Goal: Information Seeking & Learning: Learn about a topic

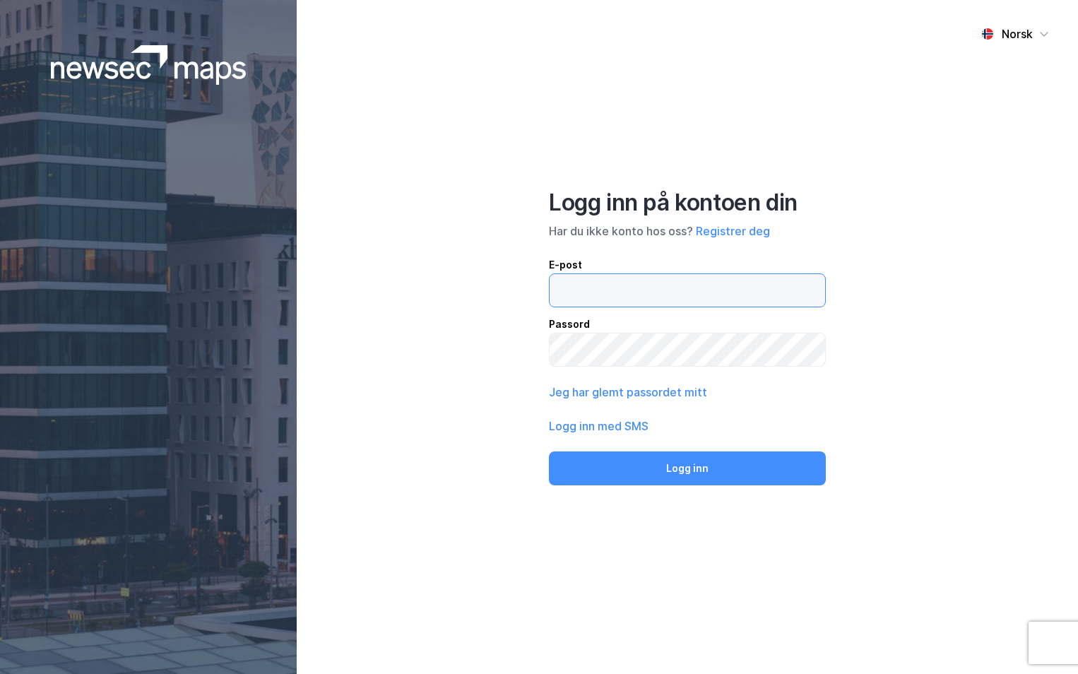
click at [601, 287] on input "email" at bounding box center [687, 290] width 275 height 32
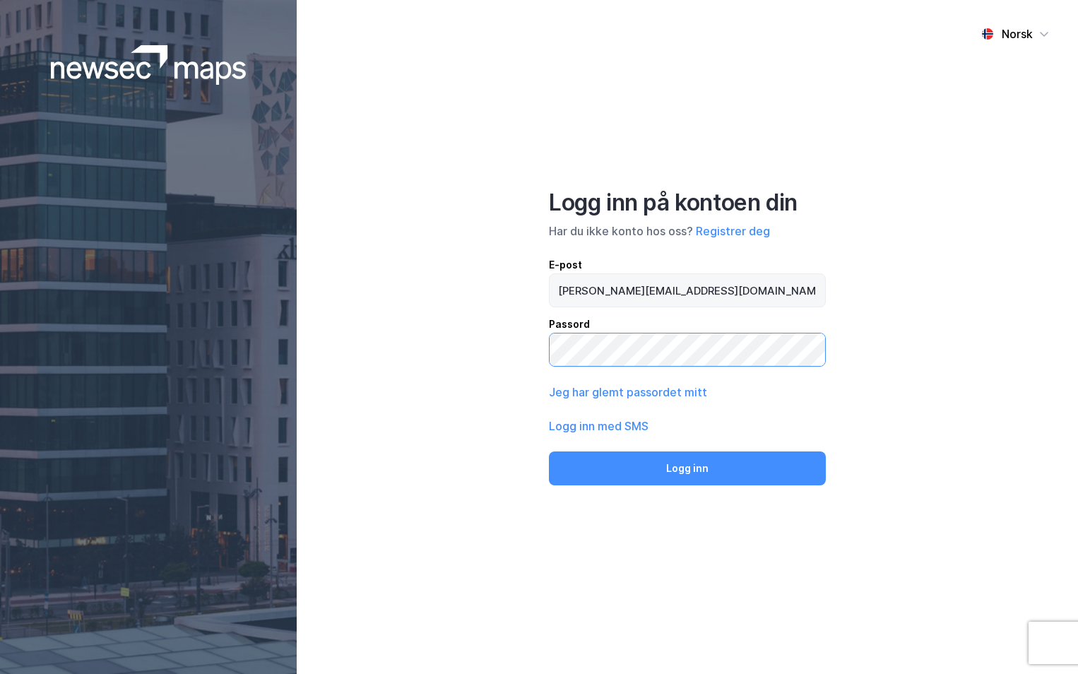
click at [549, 451] on button "Logg inn" at bounding box center [687, 468] width 277 height 34
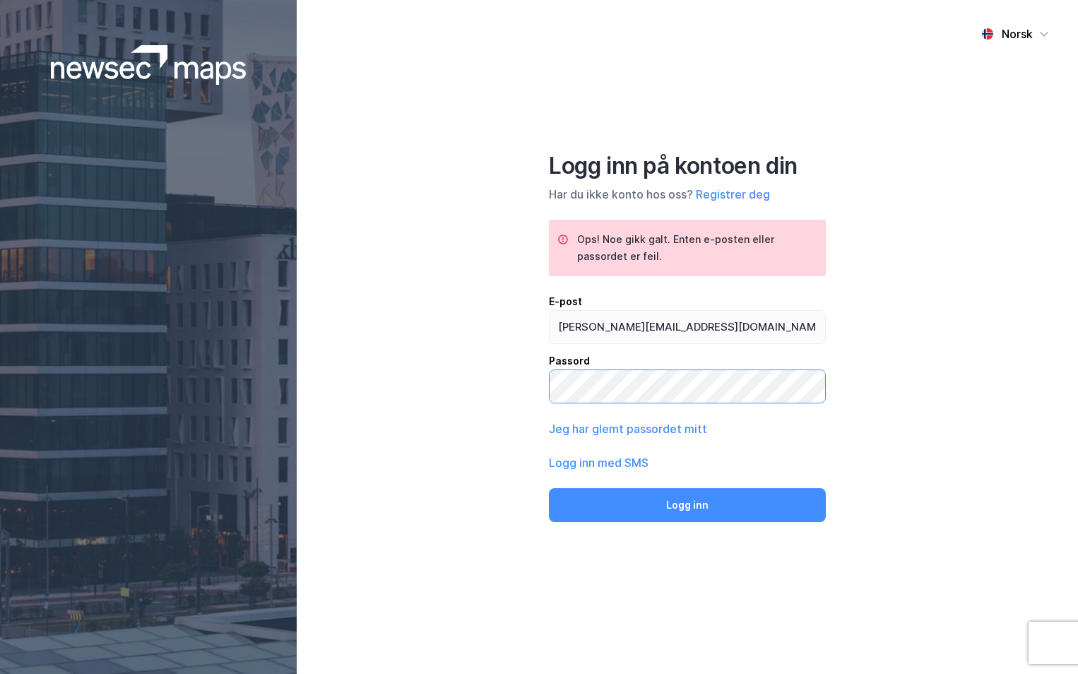
click at [487, 391] on div "Norsk Logg inn på kontoen din Har du ikke konto hos oss? Registrer deg Ops! Noe…" at bounding box center [687, 337] width 781 height 674
click at [549, 488] on button "Logg inn" at bounding box center [687, 505] width 277 height 34
click at [667, 324] on input "[PERSON_NAME][EMAIL_ADDRESS][DOMAIN_NAME]" at bounding box center [687, 327] width 275 height 32
type input "[PERSON_NAME][EMAIL_ADDRESS][DOMAIN_NAME]"
click at [549, 488] on button "Logg inn" at bounding box center [687, 505] width 277 height 34
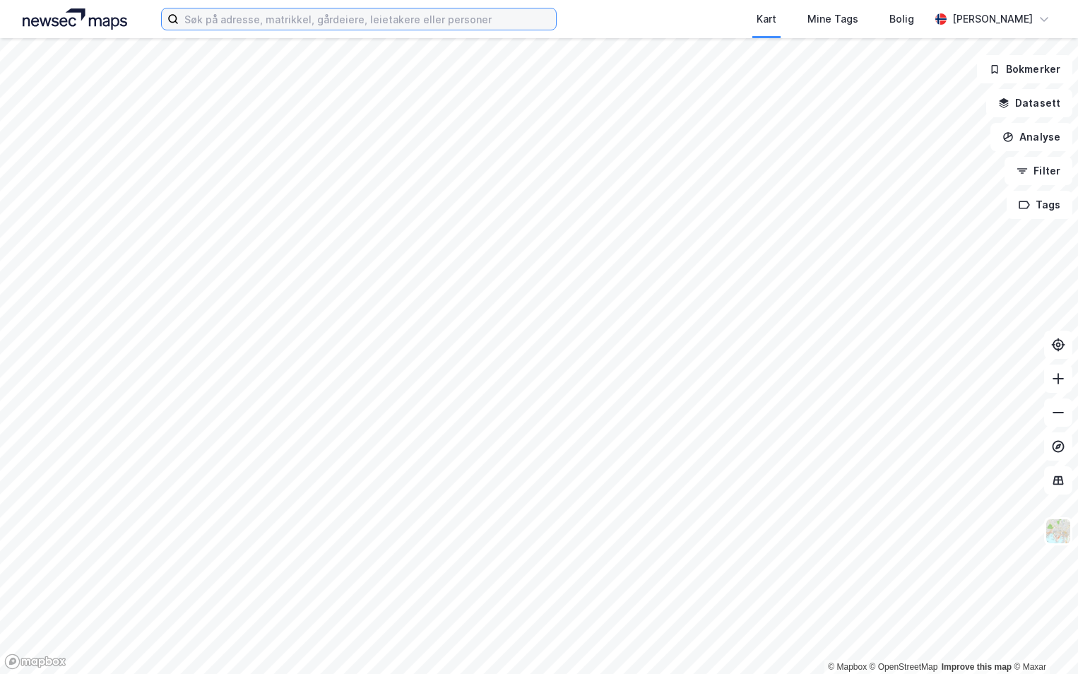
click at [244, 14] on input at bounding box center [367, 18] width 377 height 21
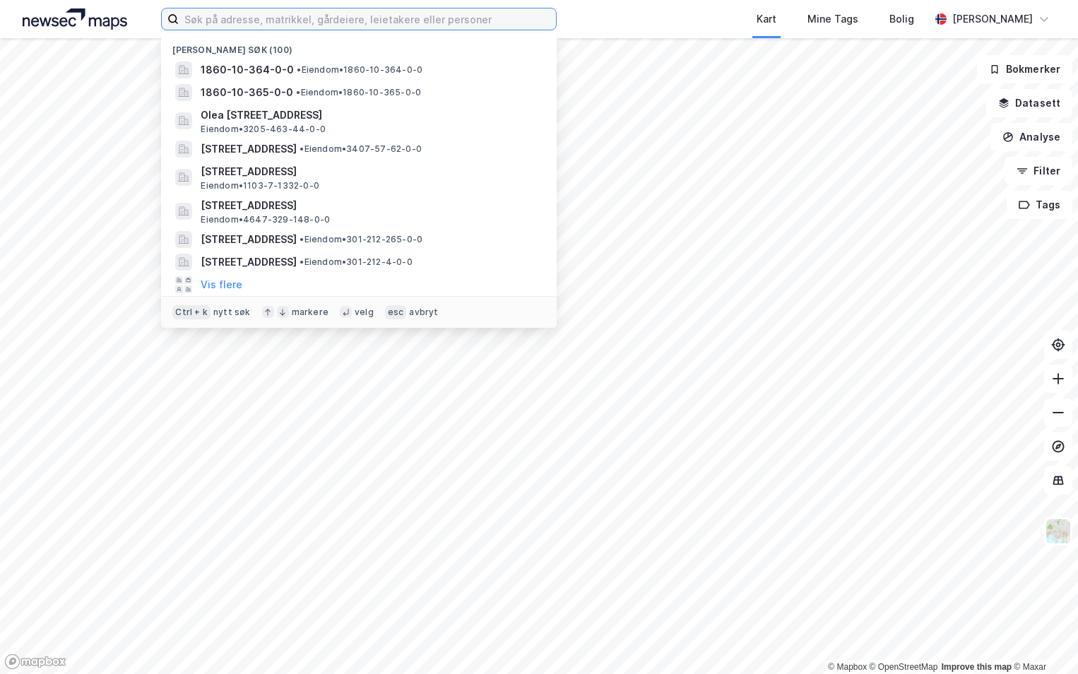
paste input "3103-1/2927/0/0"
type input "3103-1/2927/0/0"
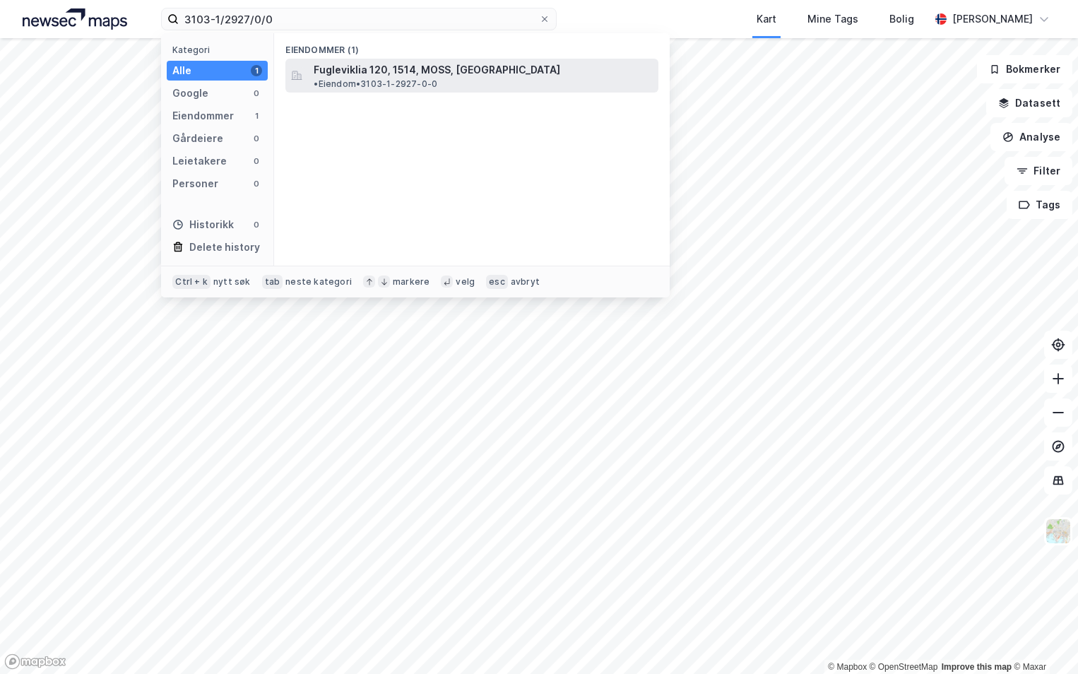
click at [386, 66] on span "Fugleviklia 120, 1514, MOSS, [GEOGRAPHIC_DATA]" at bounding box center [437, 69] width 246 height 17
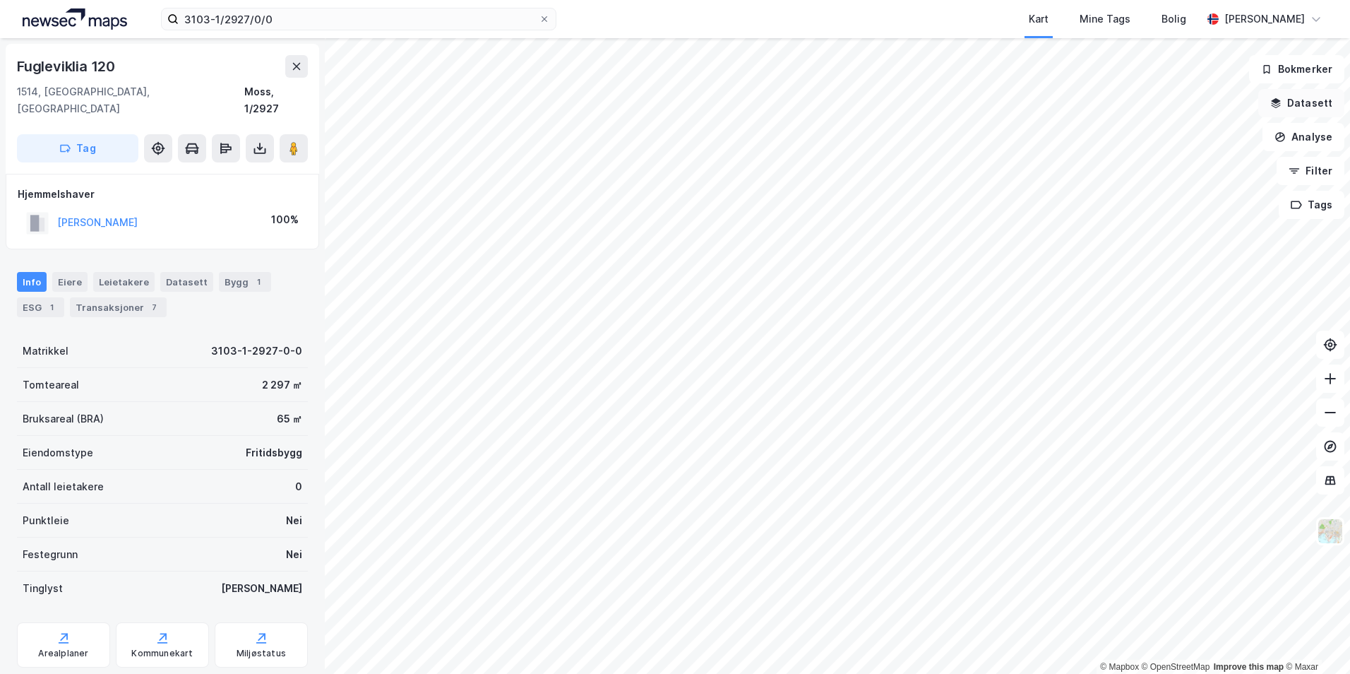
click at [1077, 106] on button "Datasett" at bounding box center [1302, 103] width 86 height 28
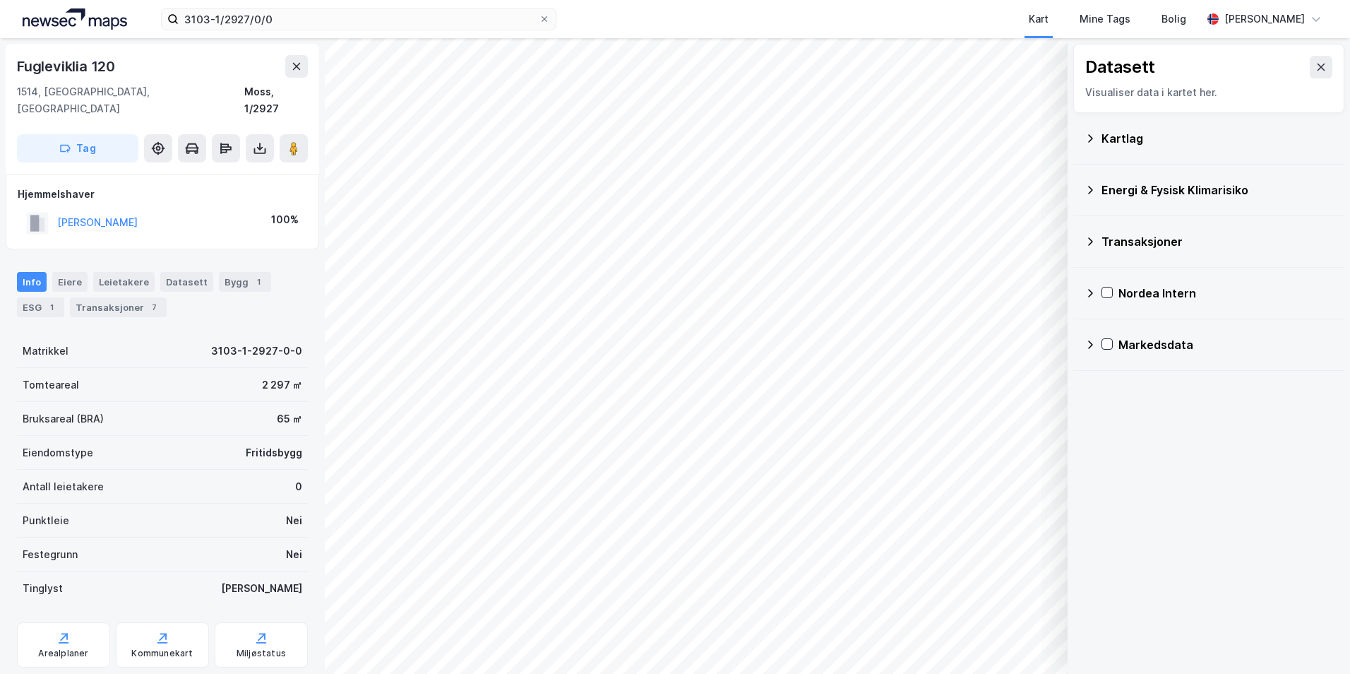
click at [1077, 138] on icon at bounding box center [1090, 138] width 11 height 11
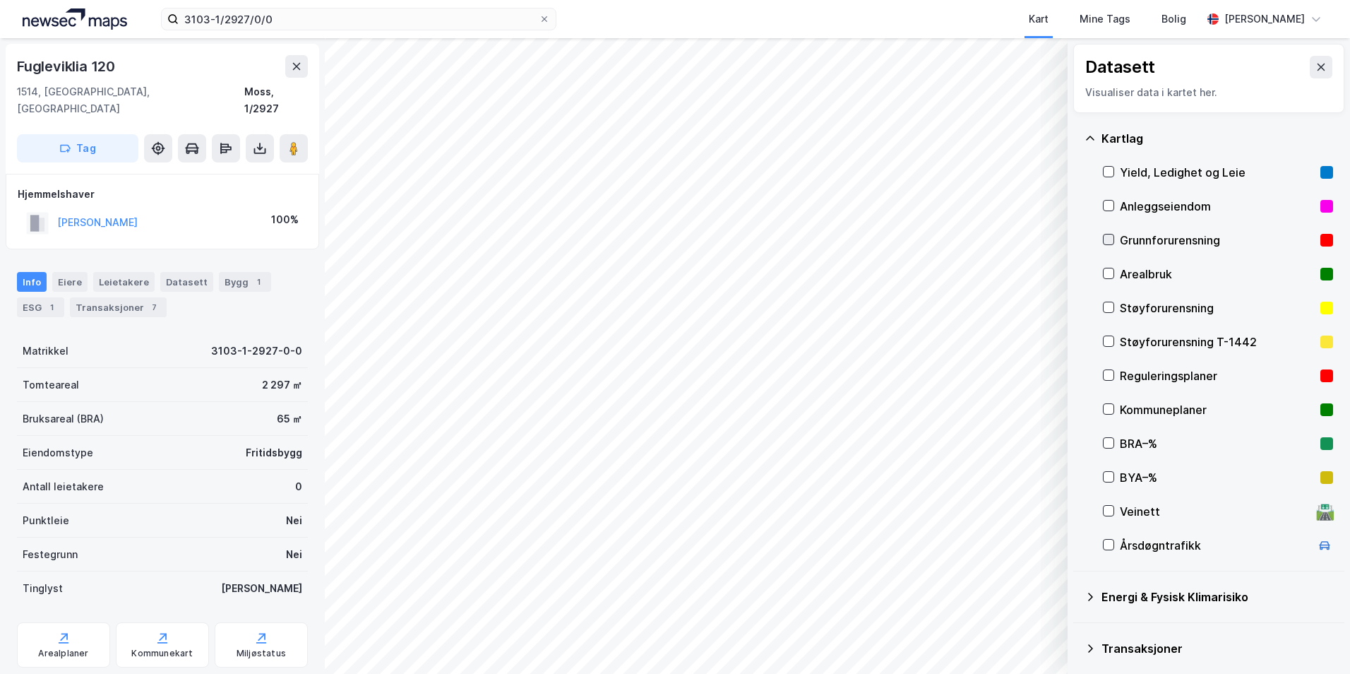
click at [1077, 242] on icon at bounding box center [1109, 239] width 10 height 10
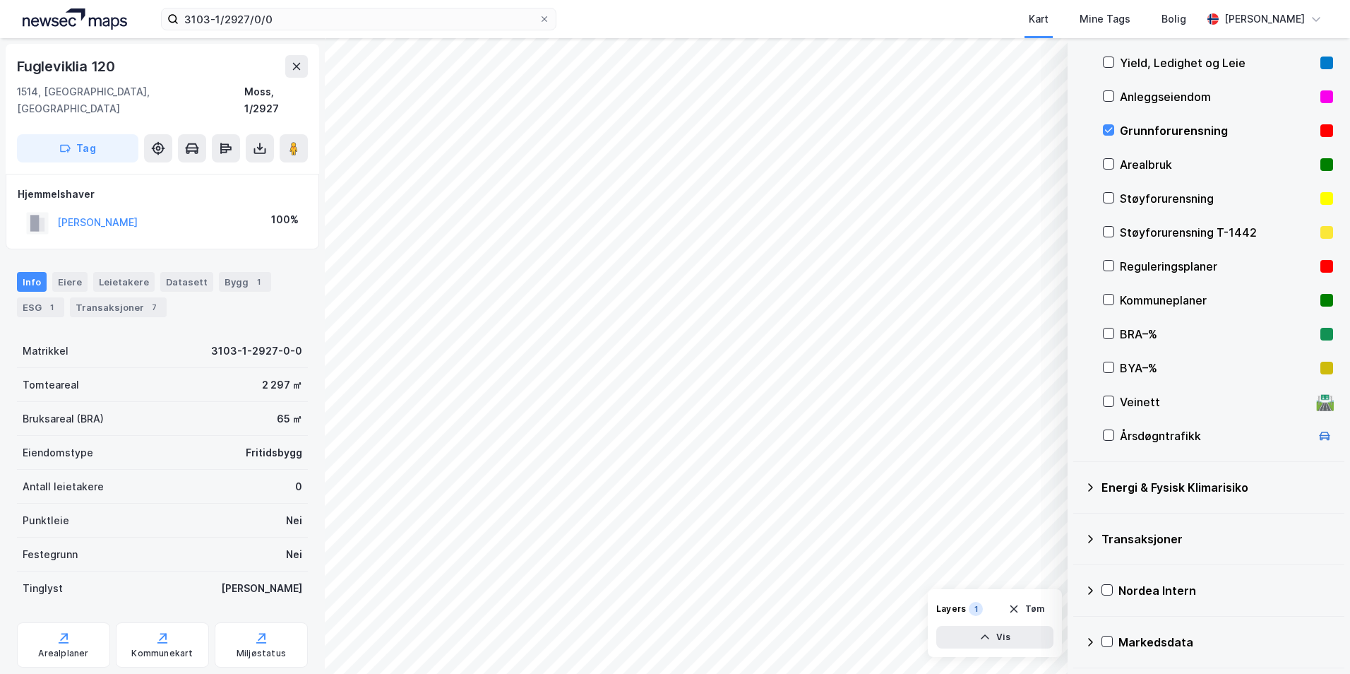
click at [1077, 486] on icon at bounding box center [1090, 487] width 5 height 8
click at [1077, 521] on icon at bounding box center [1126, 520] width 8 height 5
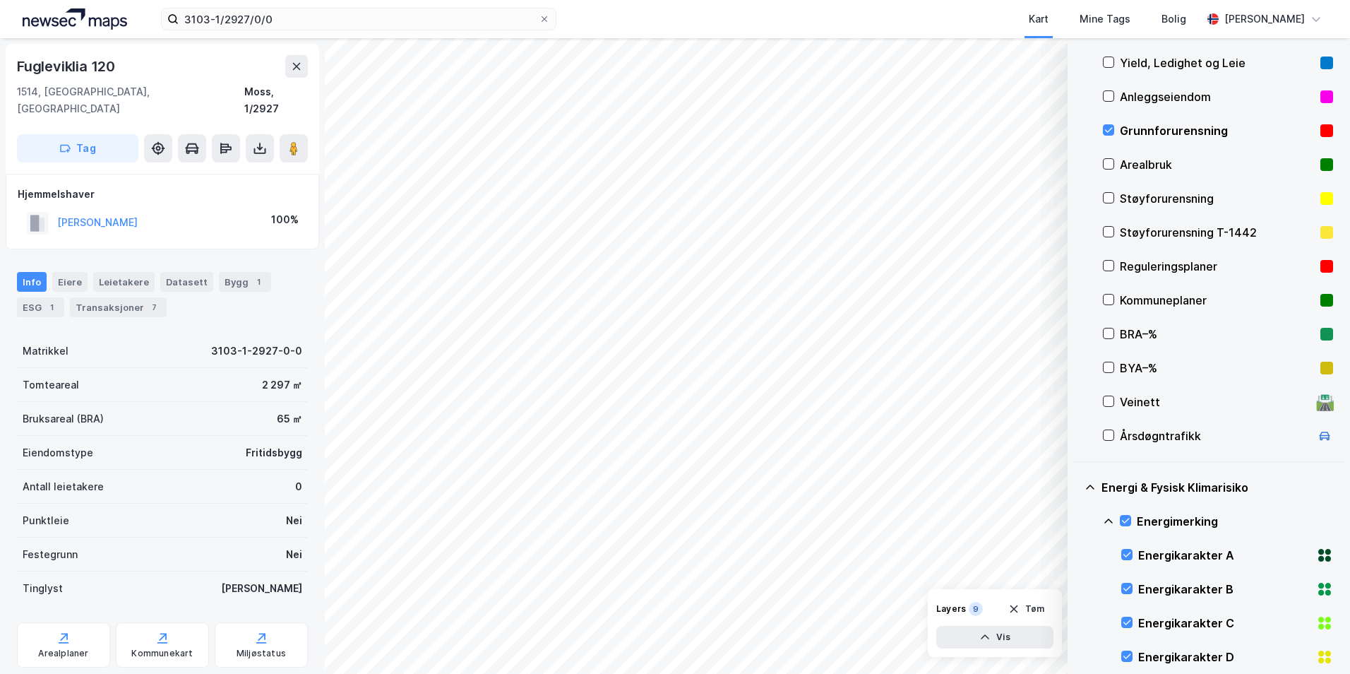
click at [1077, 521] on icon at bounding box center [1108, 521] width 11 height 11
click at [1077, 589] on icon at bounding box center [1126, 588] width 10 height 10
click at [1077, 586] on icon at bounding box center [1108, 588] width 11 height 11
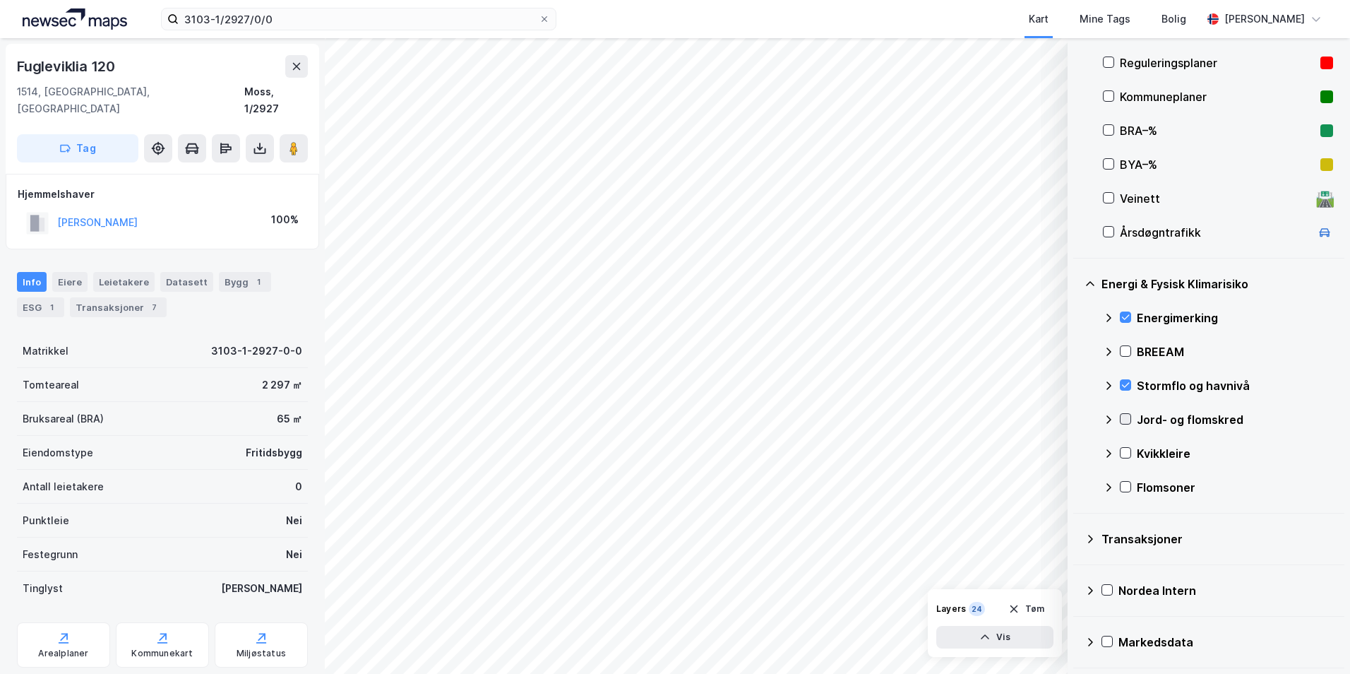
click at [1077, 415] on icon at bounding box center [1126, 419] width 10 height 10
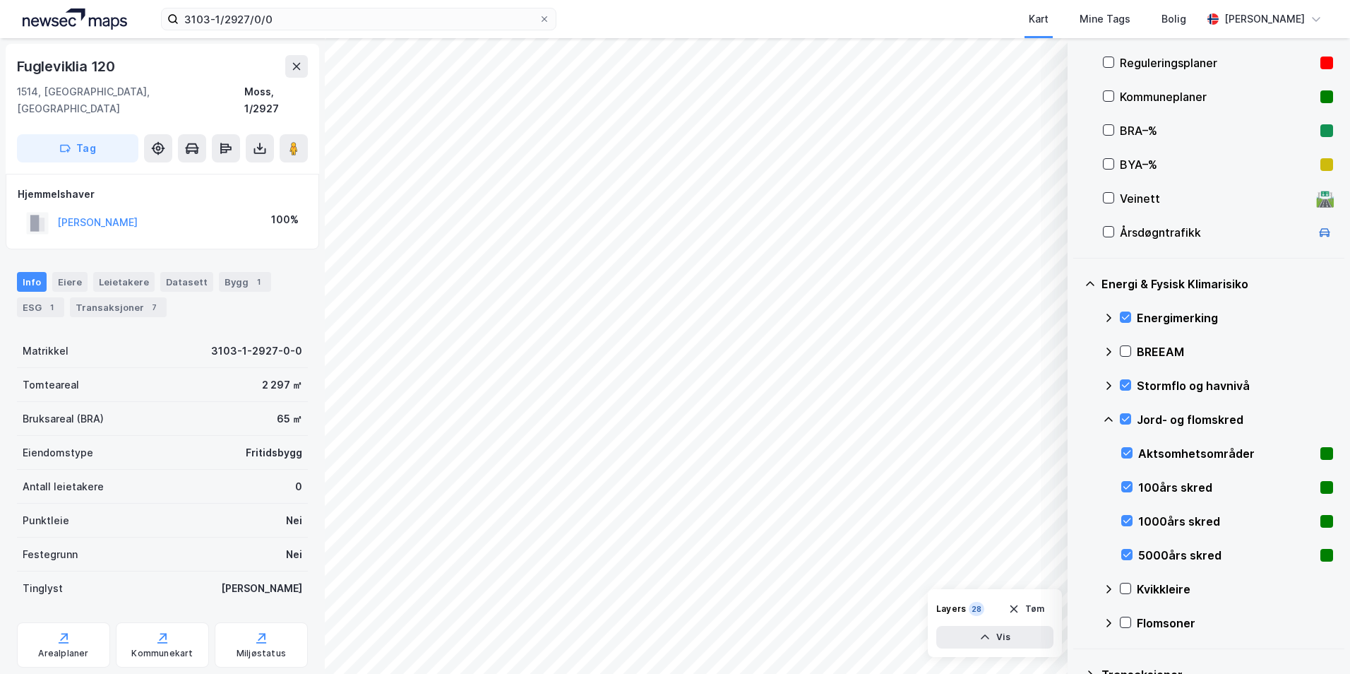
click at [1077, 417] on icon at bounding box center [1108, 419] width 11 height 11
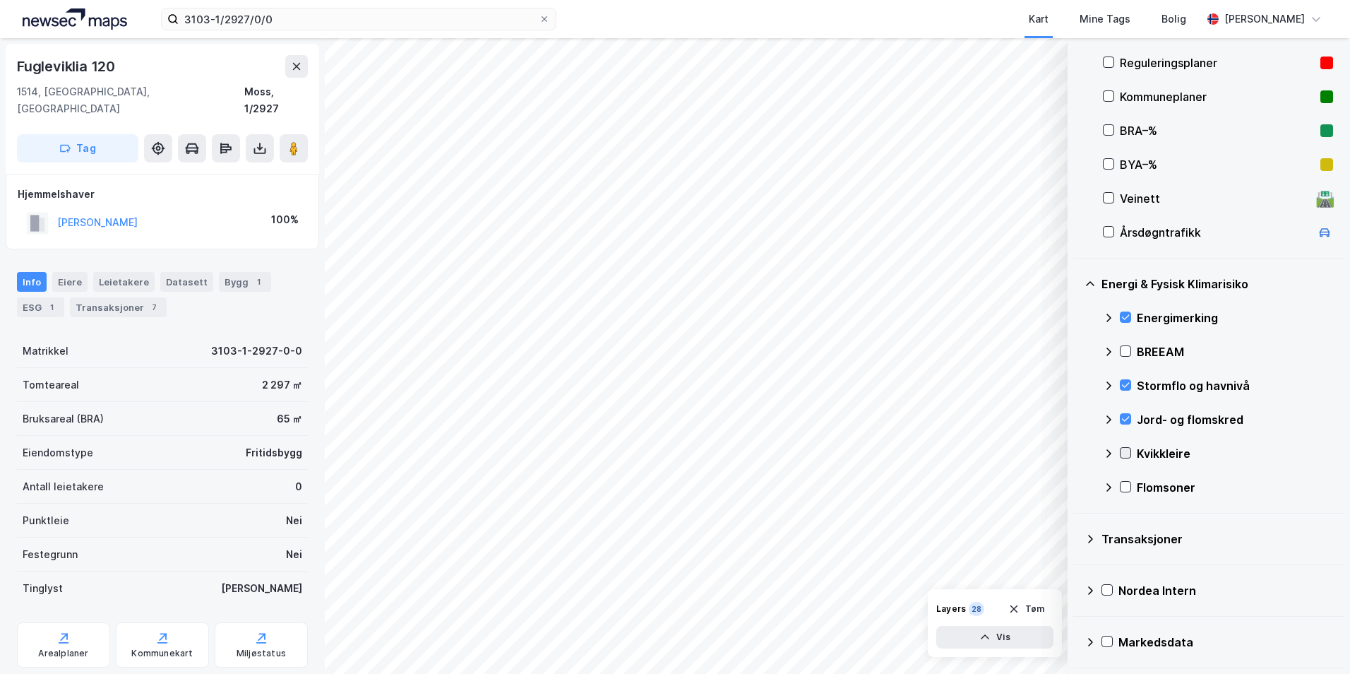
click at [1077, 452] on icon at bounding box center [1126, 453] width 10 height 10
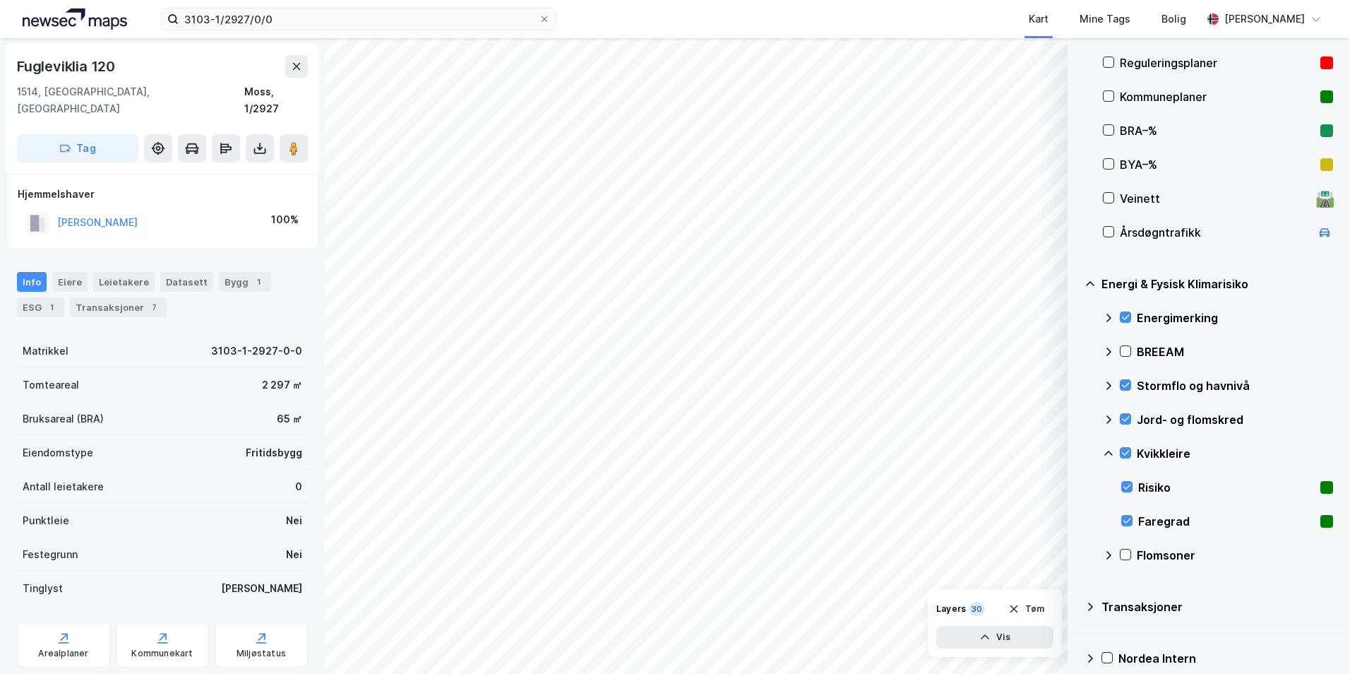
click at [1077, 453] on icon at bounding box center [1109, 453] width 8 height 5
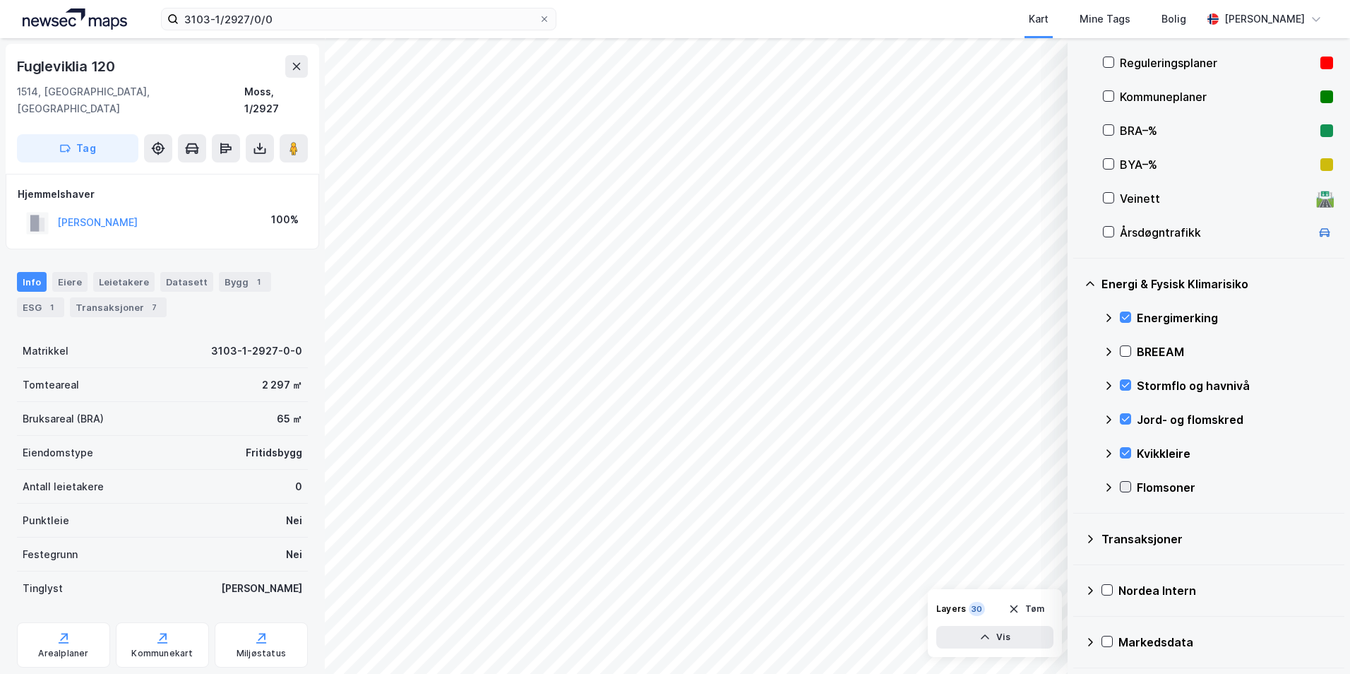
click at [1077, 487] on icon at bounding box center [1126, 487] width 10 height 10
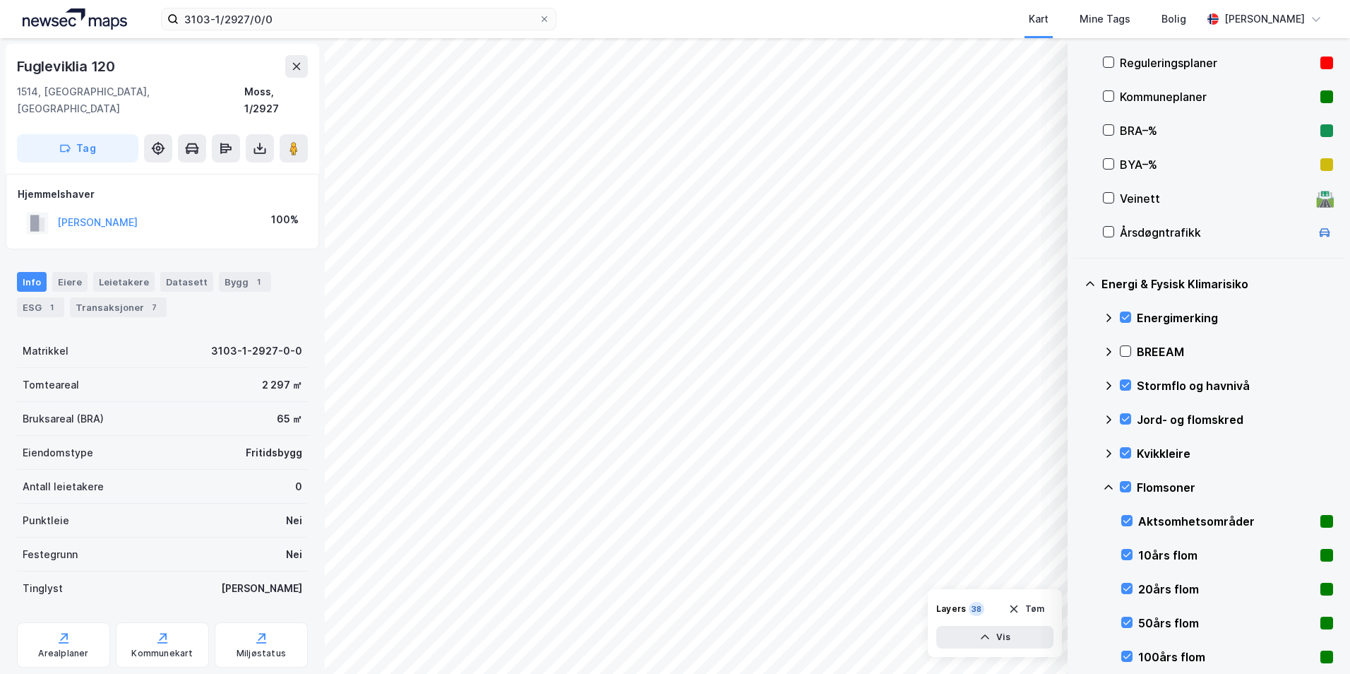
click at [1077, 489] on icon at bounding box center [1108, 487] width 11 height 11
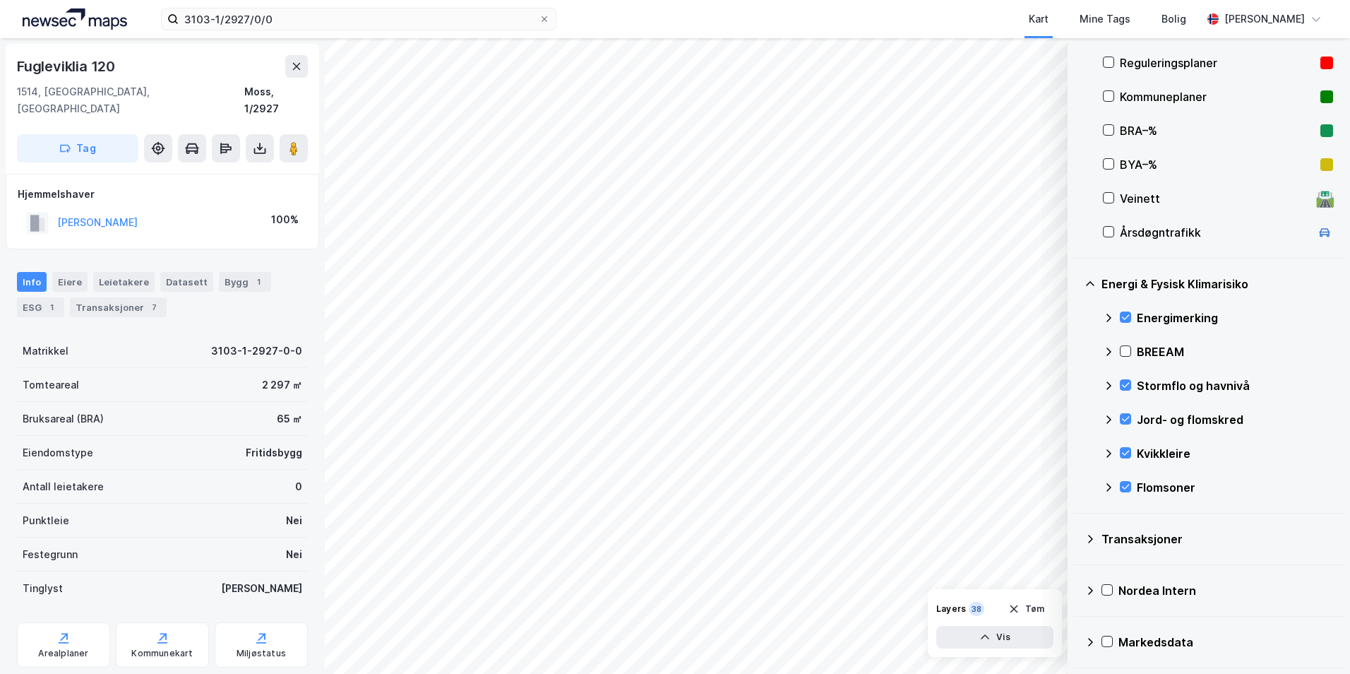
scroll to position [172, 0]
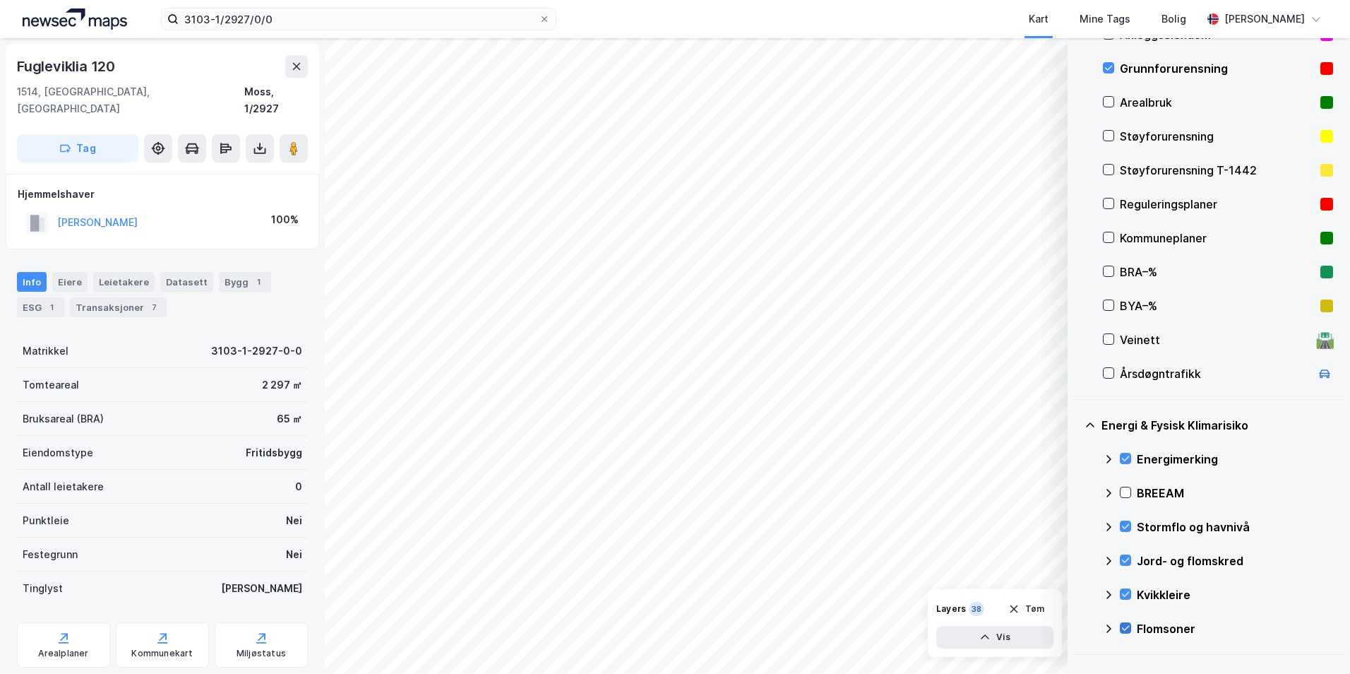
click at [1077, 630] on icon at bounding box center [1126, 628] width 10 height 10
click at [1077, 628] on icon at bounding box center [1109, 628] width 8 height 5
click at [1077, 525] on icon at bounding box center [1126, 526] width 10 height 10
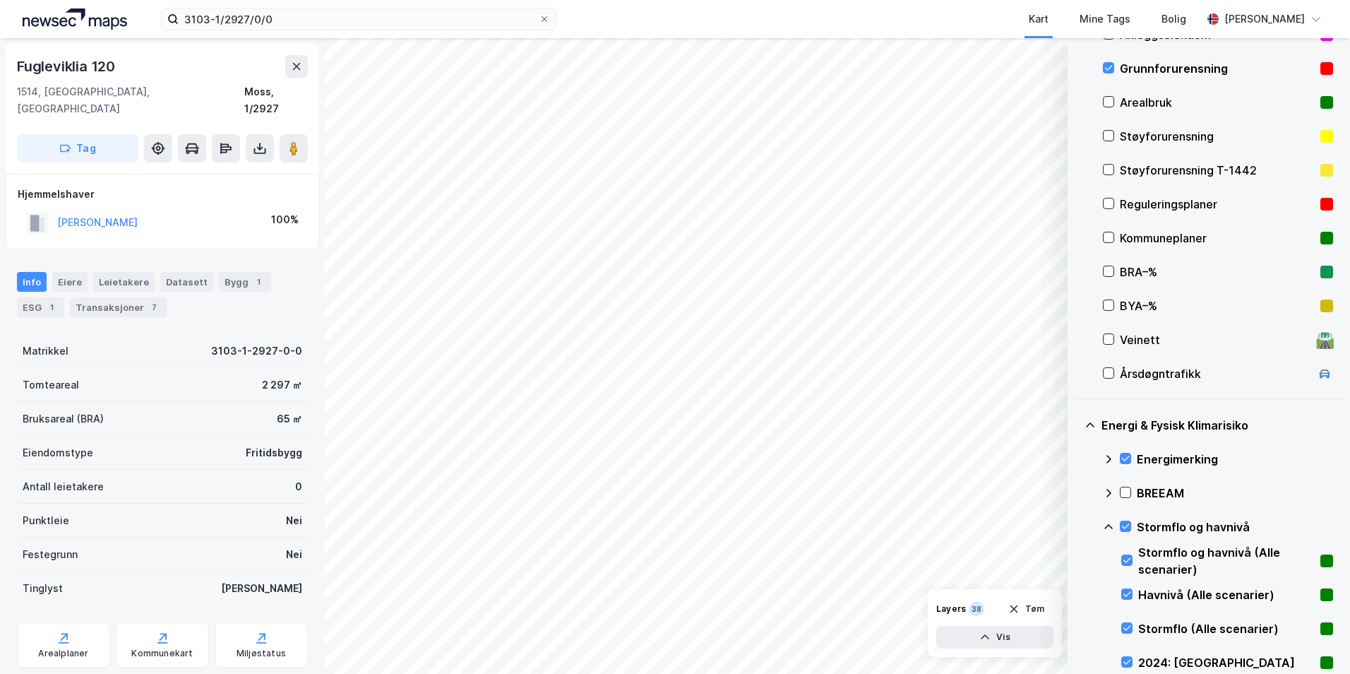
click at [1077, 525] on icon at bounding box center [1108, 526] width 11 height 11
